Goal: Transaction & Acquisition: Purchase product/service

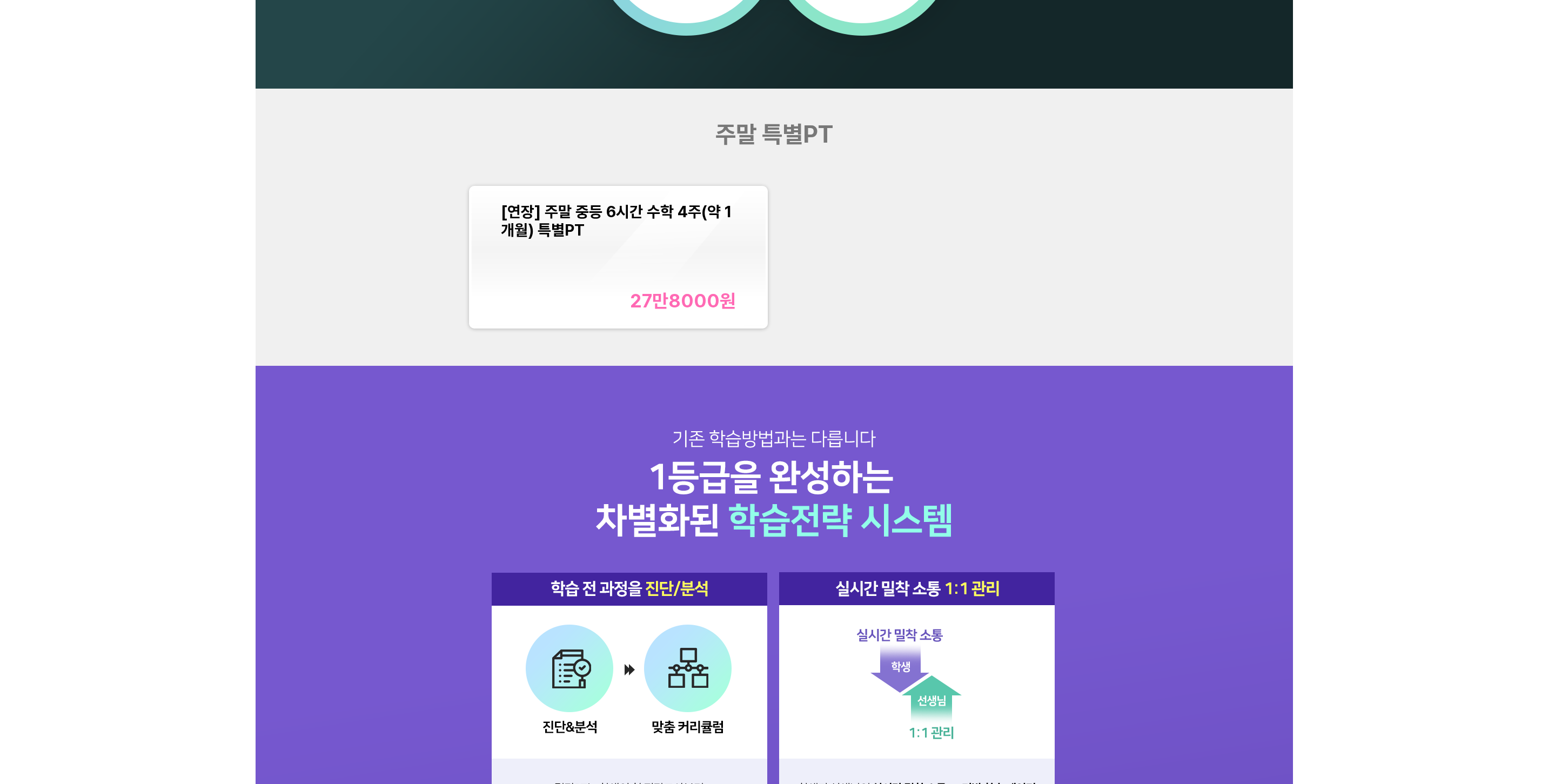
scroll to position [1296, 0]
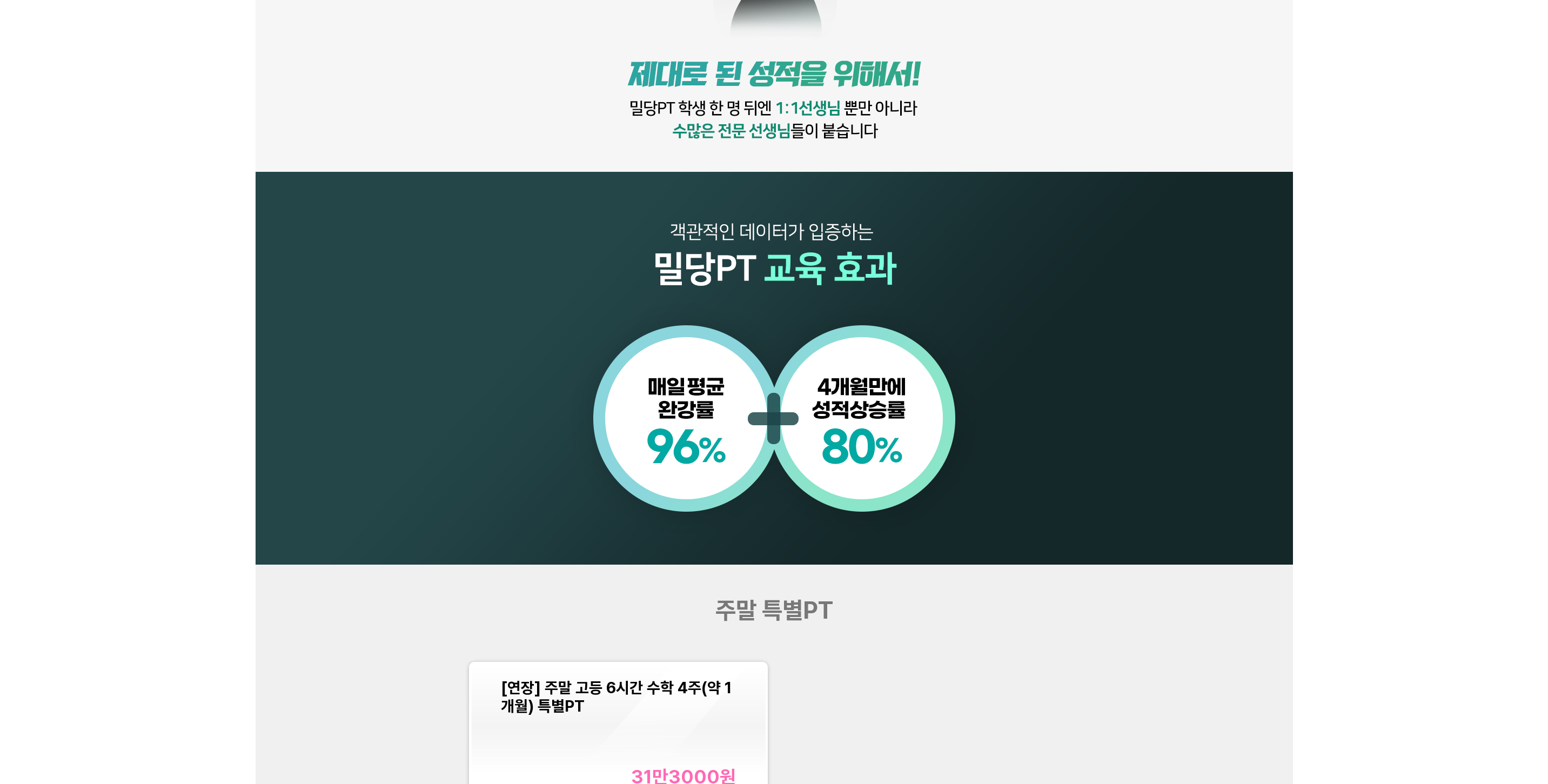
scroll to position [919, 0]
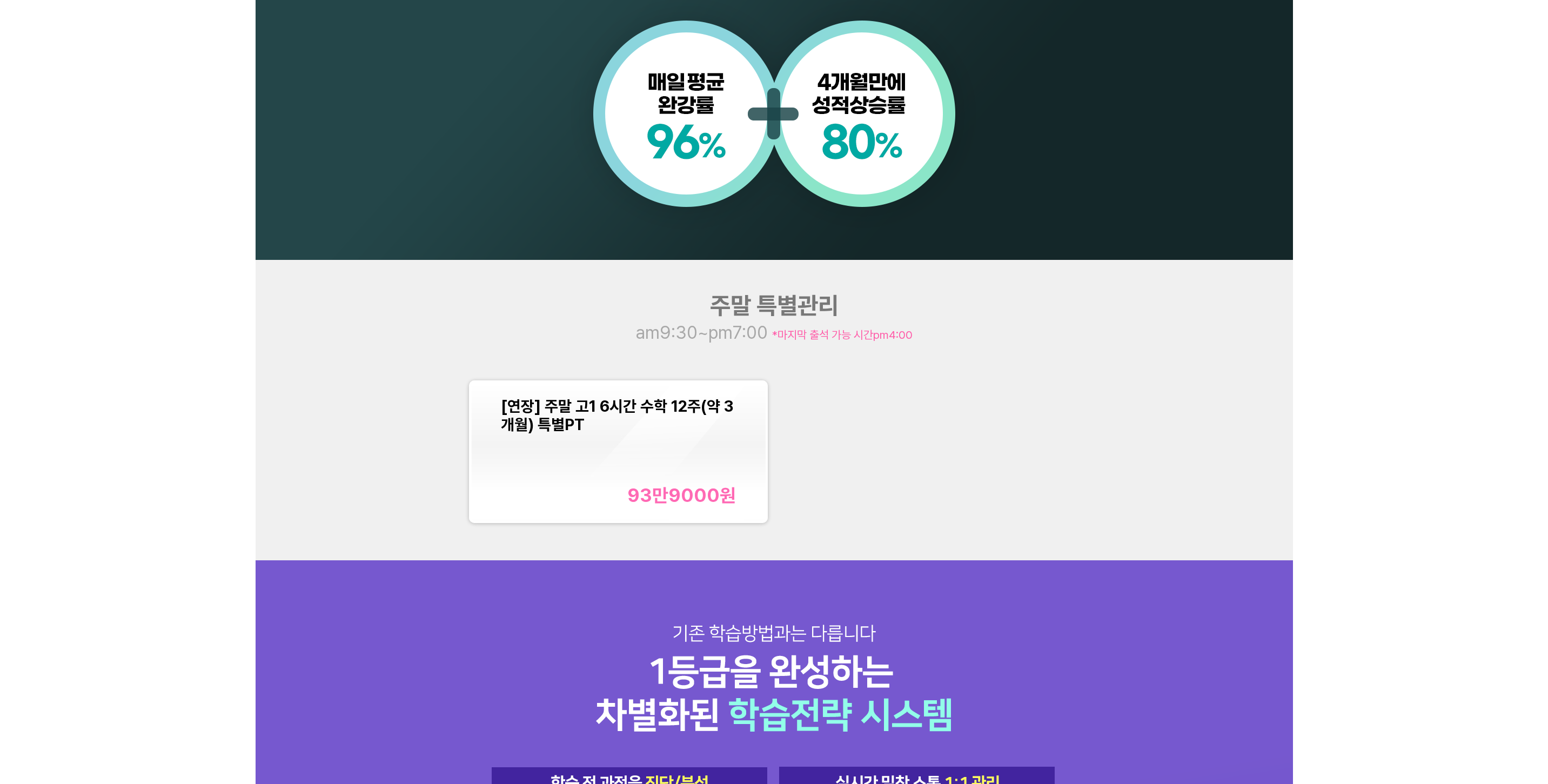
scroll to position [1296, 0]
